Goal: Information Seeking & Learning: Learn about a topic

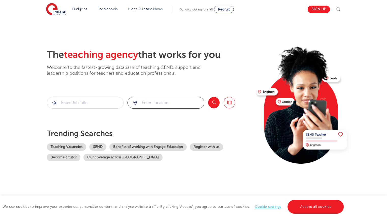
click at [156, 103] on input "search" at bounding box center [166, 102] width 76 height 11
click at [145, 102] on input "#london" at bounding box center [160, 102] width 65 height 11
click at [147, 121] on li "[GEOGRAPHIC_DATA]" at bounding box center [166, 118] width 73 height 10
type input "[GEOGRAPHIC_DATA]"
click at [211, 104] on button "Search" at bounding box center [213, 102] width 11 height 11
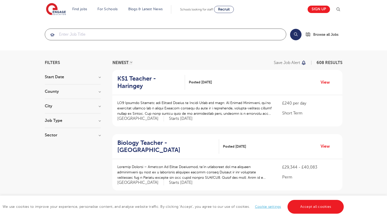
click at [116, 37] on input "search" at bounding box center [165, 34] width 241 height 11
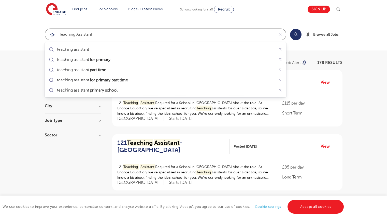
type input "teaching assistant"
click button "Submit" at bounding box center [0, 0] width 0 height 0
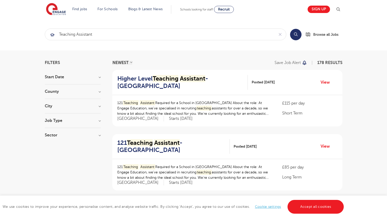
click at [296, 37] on button "Search" at bounding box center [295, 34] width 11 height 11
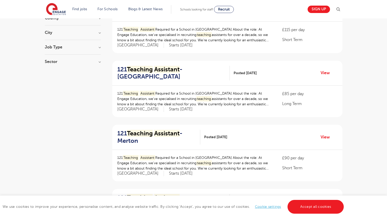
scroll to position [74, 0]
